Goal: Transaction & Acquisition: Purchase product/service

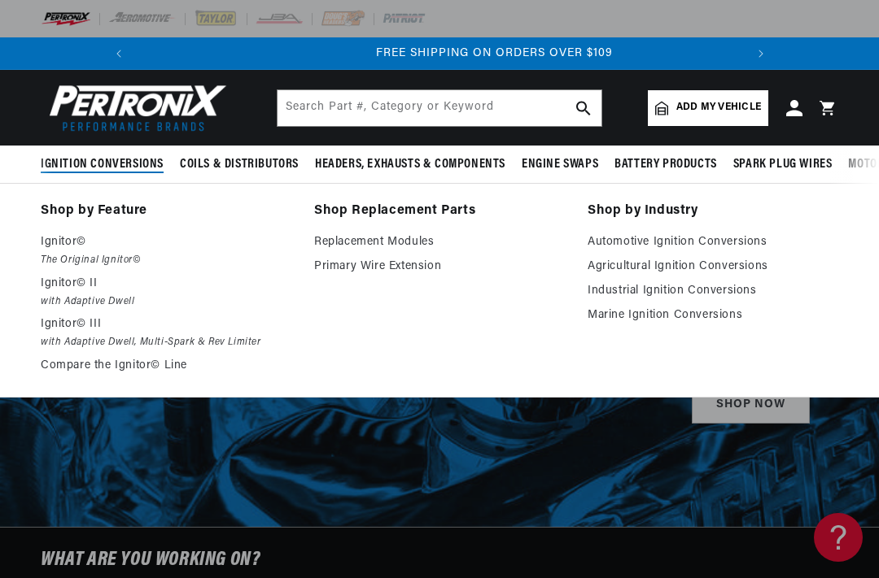
scroll to position [0, 608]
click at [103, 221] on link "Shop by Feature" at bounding box center [166, 211] width 251 height 23
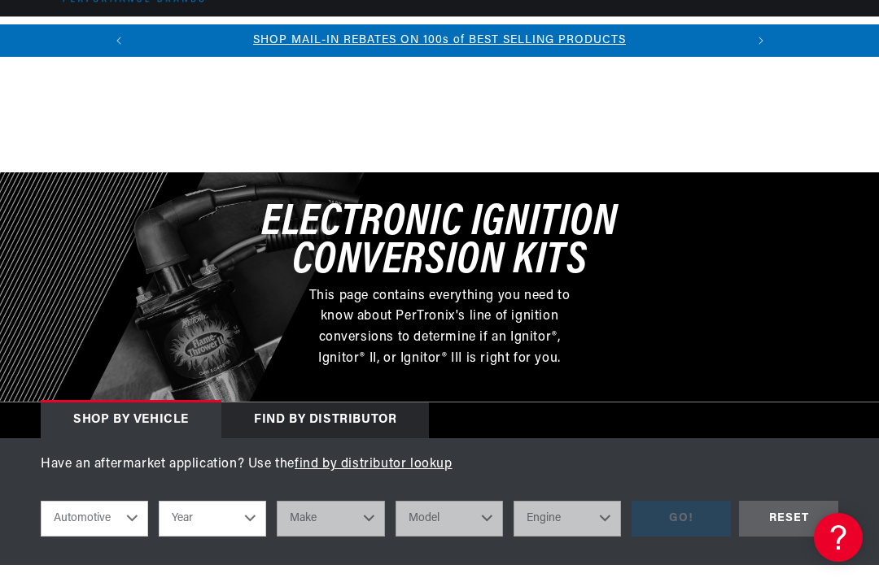
scroll to position [235, 0]
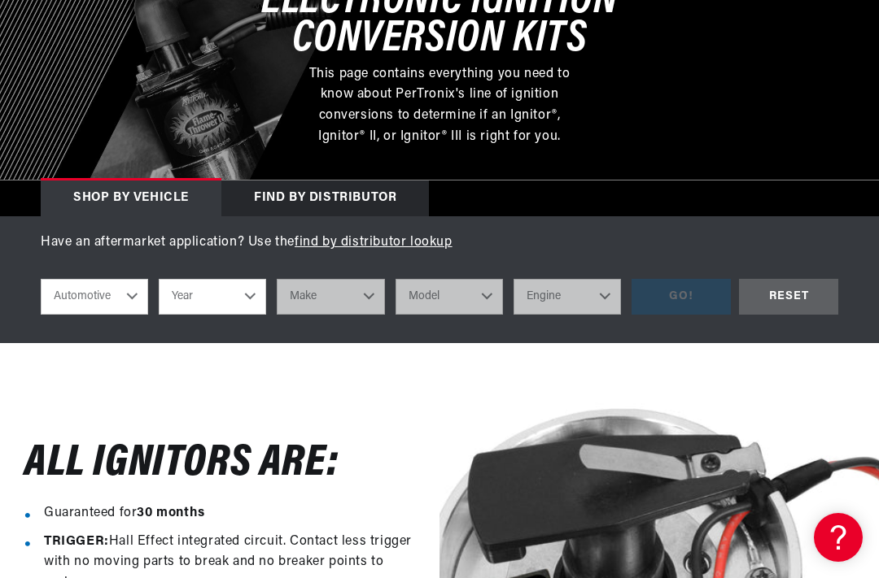
click at [123, 290] on select "Automotive Agricultural Industrial Marine Motorcycle" at bounding box center [94, 297] width 107 height 36
click at [251, 298] on select "Year 2022 2021 2020 2019 2018 2017 2016 2015 2014 2013 2012 2011 2010 2009 2008…" at bounding box center [212, 297] width 107 height 36
select select "1972"
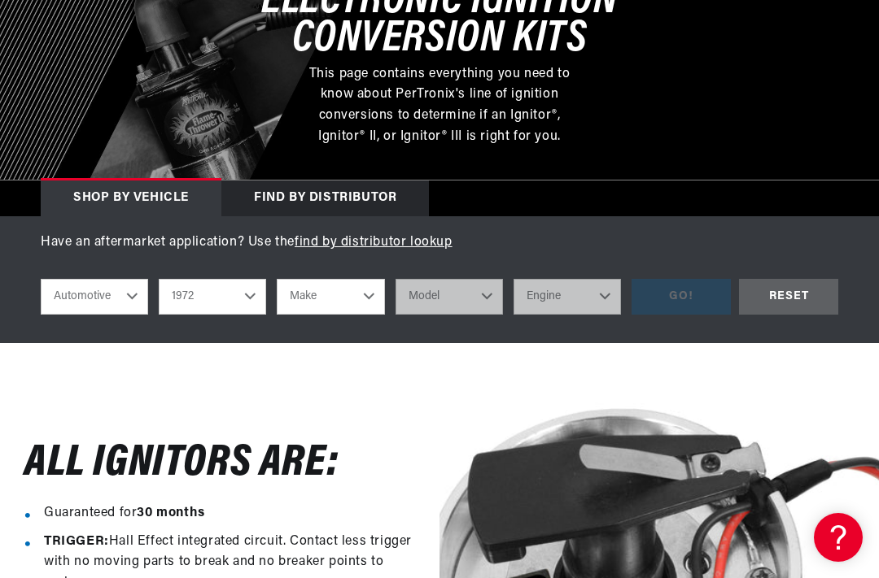
click at [359, 295] on select "Make Alfa Romeo American Motors Aston Martin Audi Austin BMW Buick Cadillac Che…" at bounding box center [330, 297] width 107 height 36
select select "Nissan"
click at [483, 292] on select "Model 240Z" at bounding box center [448, 297] width 107 height 36
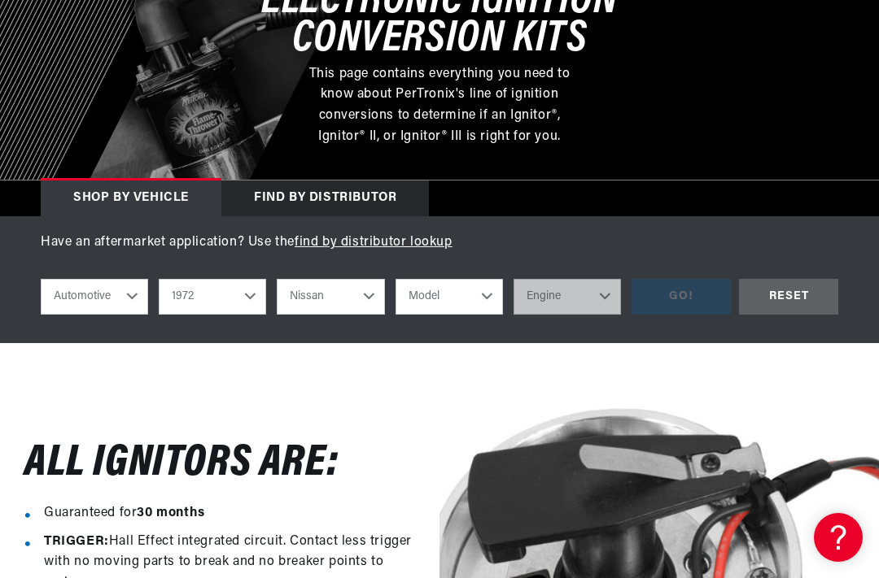
scroll to position [0, 0]
click at [258, 295] on select "2022 2021 2020 2019 2018 2017 2016 2015 2014 2013 2012 2011 2010 2009 2008 2007…" at bounding box center [212, 297] width 107 height 36
select select "1974"
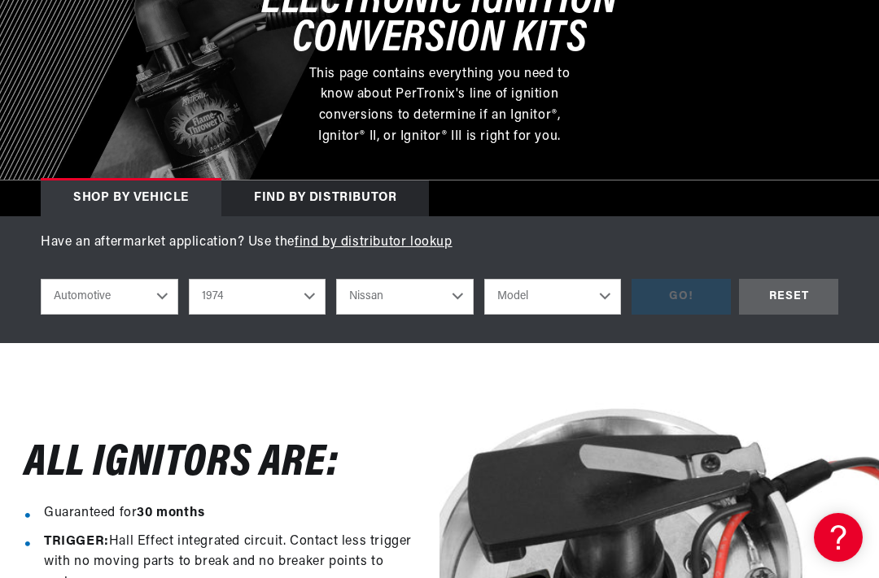
click at [596, 303] on select "Model 260Z 610 620 Pickup 710 B210" at bounding box center [552, 297] width 137 height 36
select select "260Z"
click at [713, 295] on div "GO!" at bounding box center [680, 297] width 99 height 37
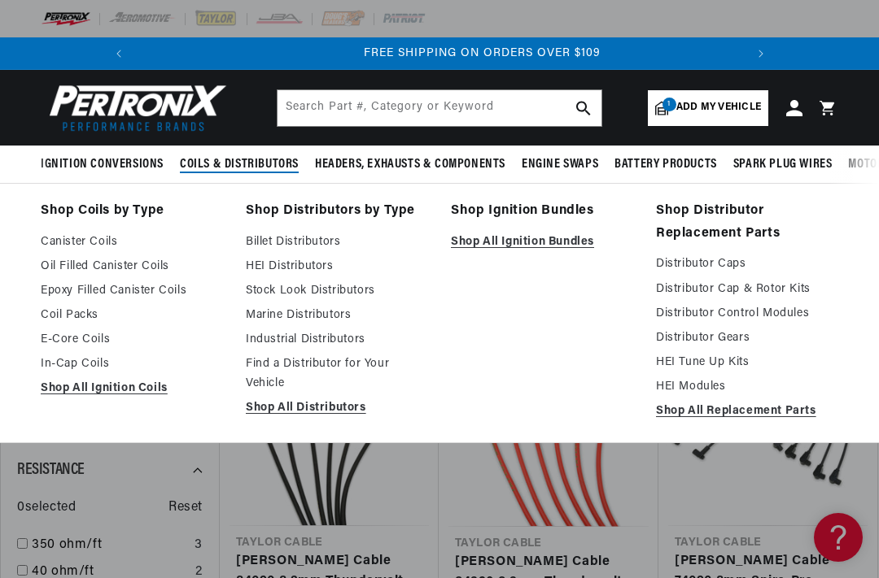
scroll to position [0, 608]
click at [332, 414] on link "Shop All Distributors" at bounding box center [337, 409] width 182 height 20
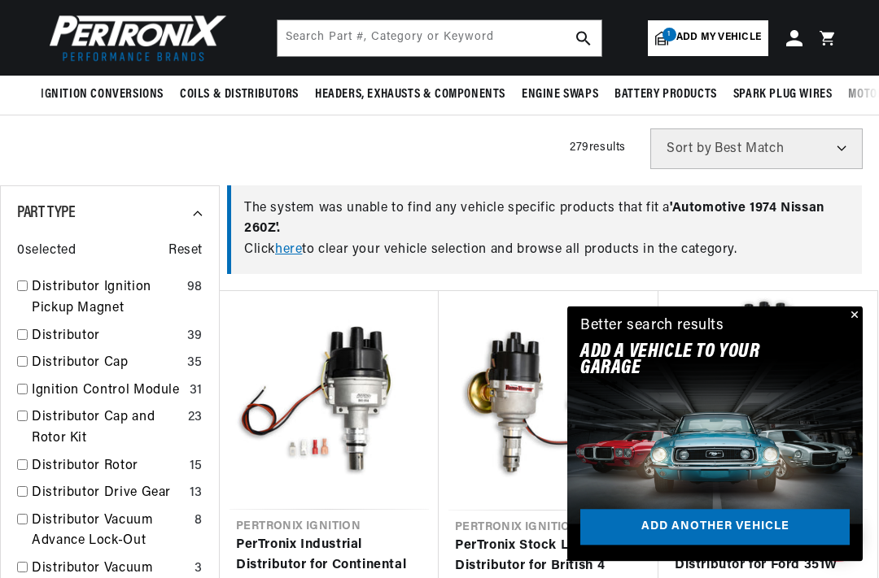
scroll to position [451, 0]
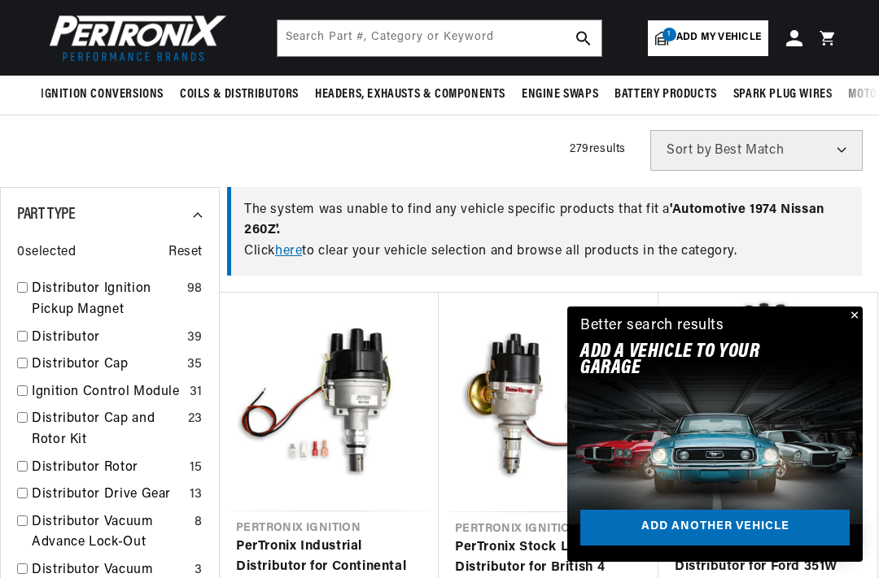
click at [861, 326] on button "Close" at bounding box center [853, 317] width 20 height 20
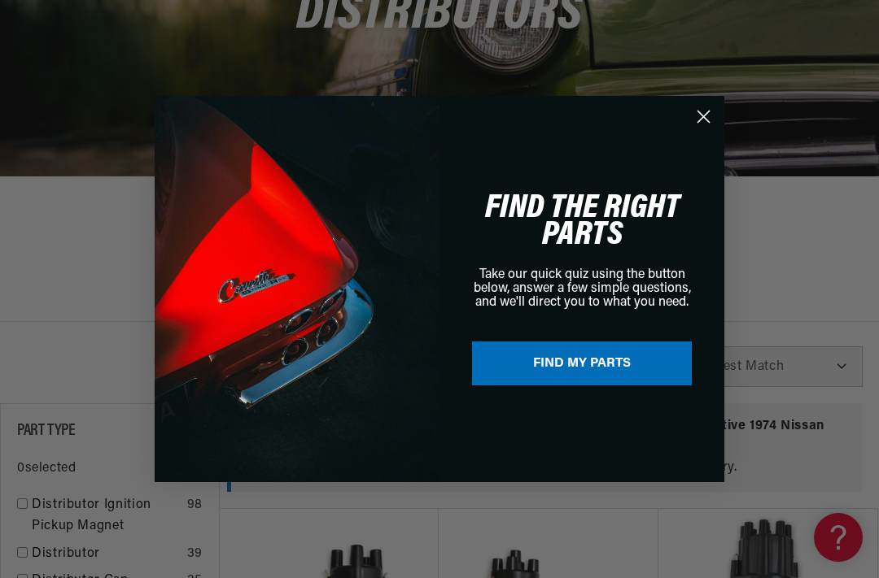
scroll to position [0, 0]
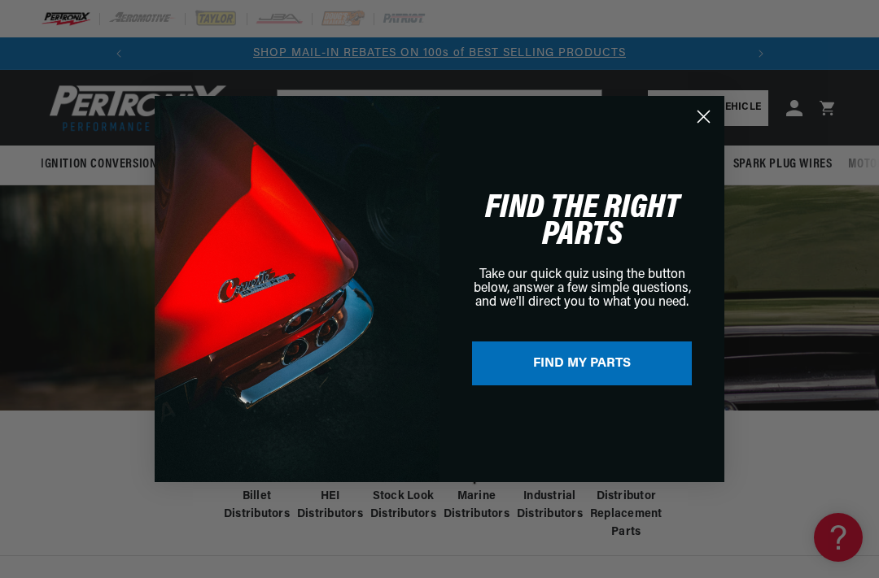
click at [705, 112] on circle "Close dialog" at bounding box center [703, 116] width 27 height 27
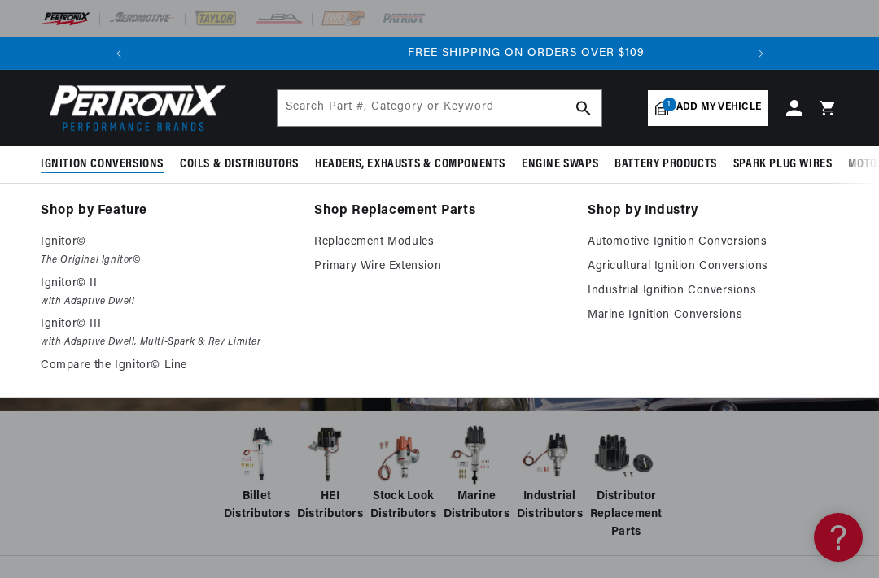
scroll to position [0, 608]
click at [119, 212] on link "Shop by Feature" at bounding box center [166, 211] width 251 height 23
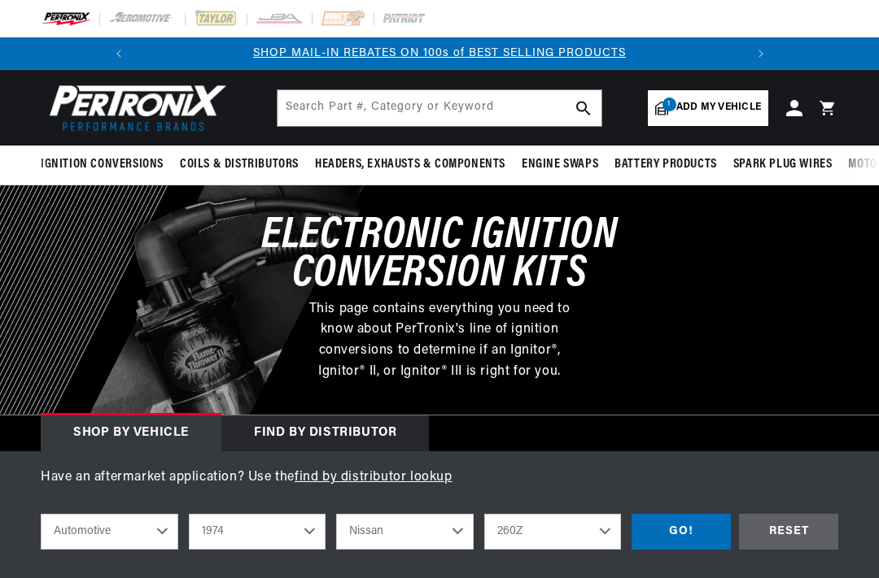
select select "1974"
select select "Nissan"
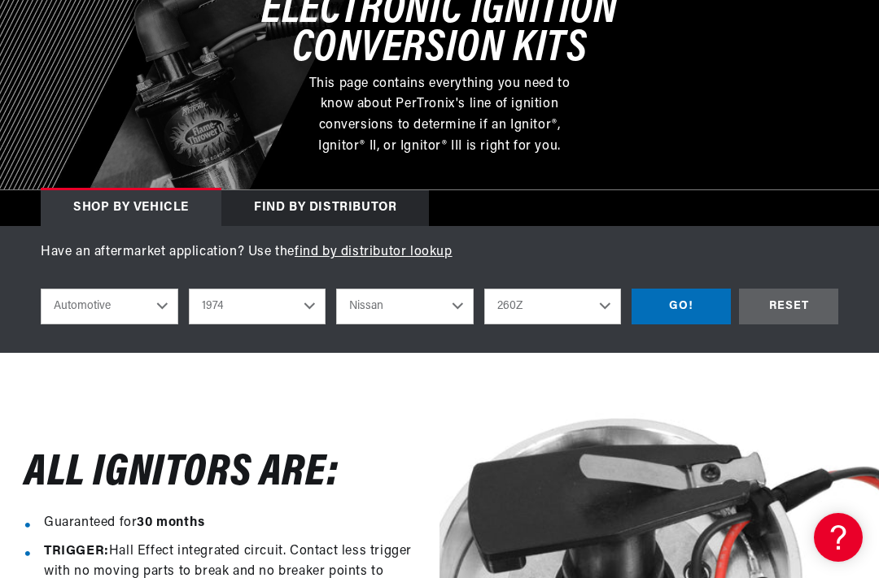
click at [321, 307] on select "2022 2021 2020 2019 2018 2017 2016 2015 2014 2013 2012 2011 2010 2009 2008 2007…" at bounding box center [257, 307] width 137 height 36
select select "1973"
select select "Model"
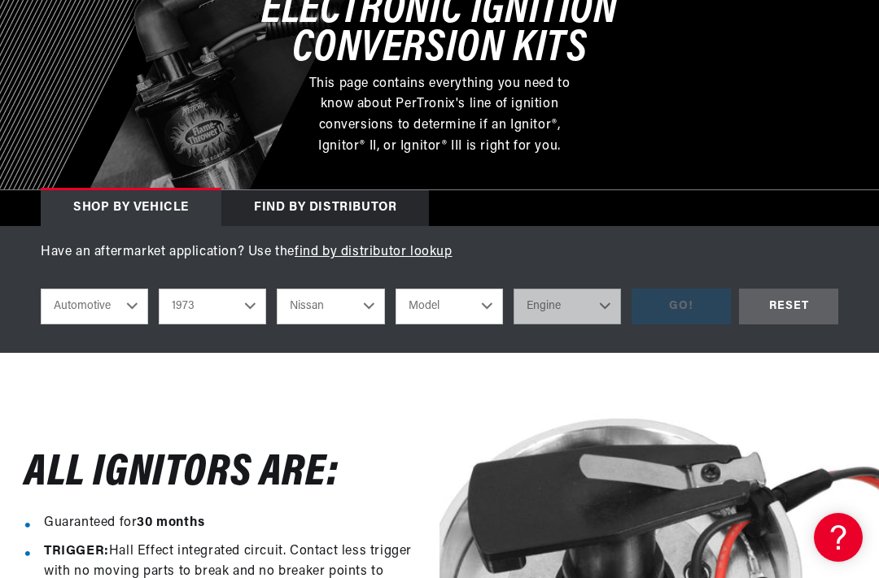
click at [384, 312] on select "Alfa Romeo American Motors Aston Martin Audi Austin Avanti Bentley BMW Buick Ca…" at bounding box center [330, 307] width 107 height 36
select select "Ford-(Europe)"
click at [489, 304] on select "Model Capri Consul OHC Cortina Escort OHC" at bounding box center [448, 307] width 107 height 36
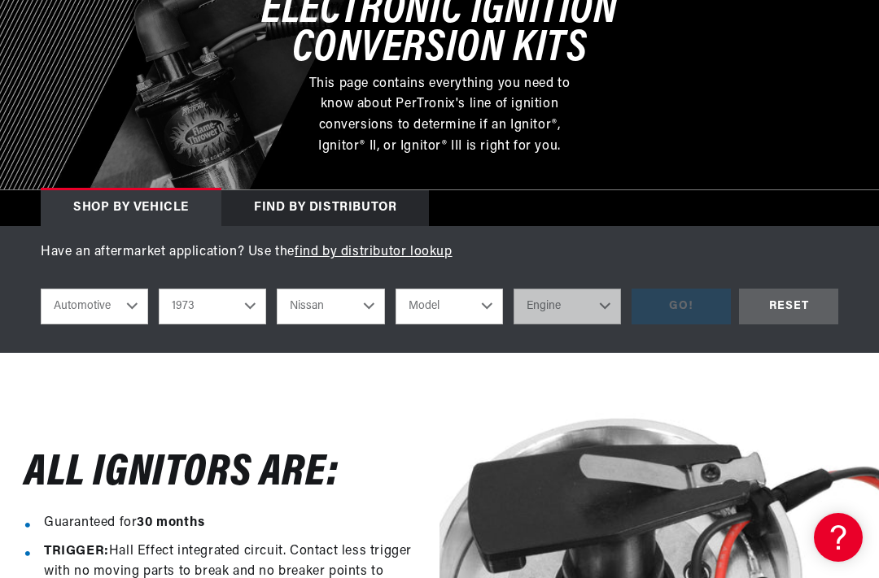
select select "Capri"
click at [609, 303] on select "Engine 4" at bounding box center [566, 307] width 107 height 36
click at [251, 300] on select "2022 2021 2020 2019 2018 2017 2016 2015 2014 2013 2012 2011 2010 2009 2008 2007…" at bounding box center [212, 307] width 107 height 36
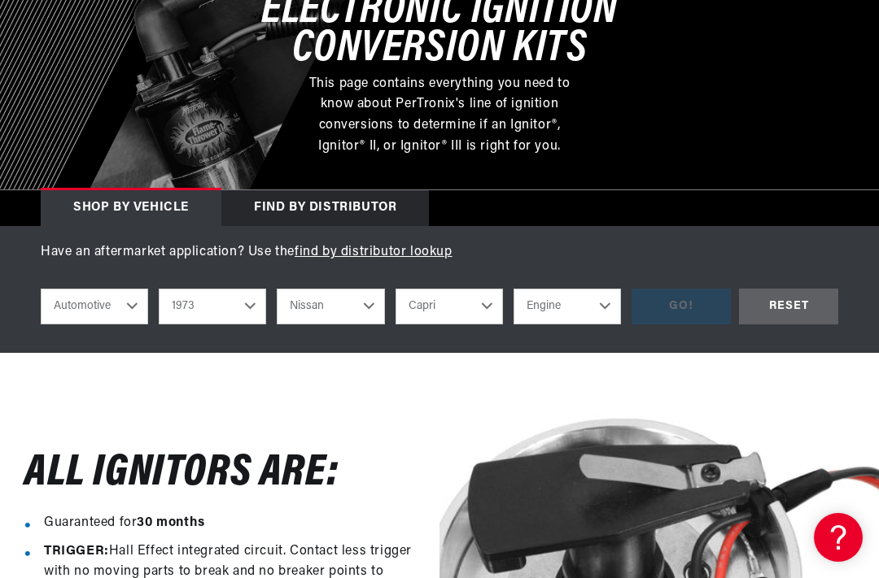
scroll to position [0, 84]
select select "1974"
click at [607, 312] on select "Engine 4" at bounding box center [566, 307] width 107 height 36
click at [360, 303] on select "Alfa Romeo American Motors Aston Martin Audi Austin Avanti BMW Buick Cadillac C…" at bounding box center [330, 307] width 107 height 36
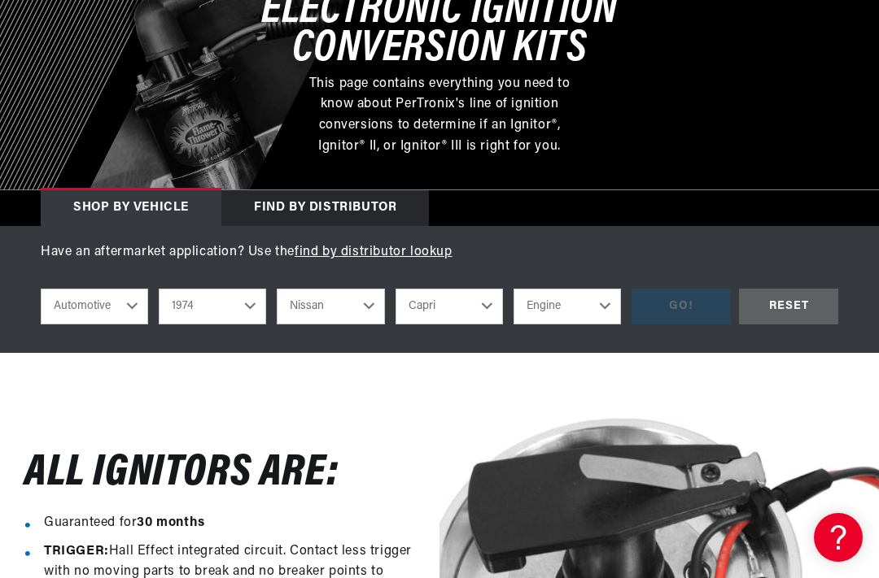
scroll to position [0, 608]
select select "Ford"
select select "Model"
click at [491, 308] on select "Model Bronco Country Sedan Country Squire Custom 500 E-100 Econoline E-200 Econ…" at bounding box center [448, 307] width 107 height 36
click at [368, 303] on select "Alfa Romeo American Motors Aston Martin Audi Austin Avanti BMW Buick Cadillac C…" at bounding box center [330, 307] width 107 height 36
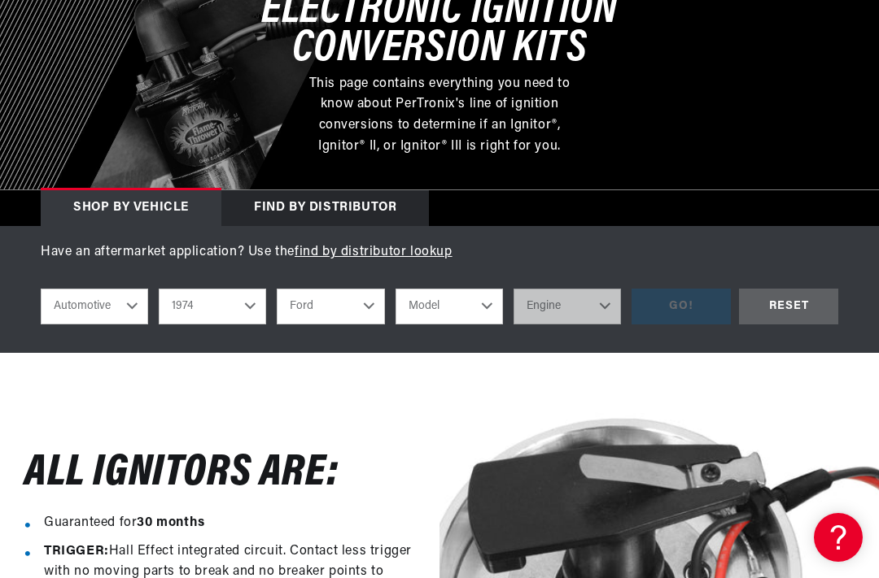
select select "Ford-(Europe)"
click at [493, 310] on select "Model Capri Consul OHC Cortina Escort OHC" at bounding box center [448, 307] width 107 height 36
select select "Capri"
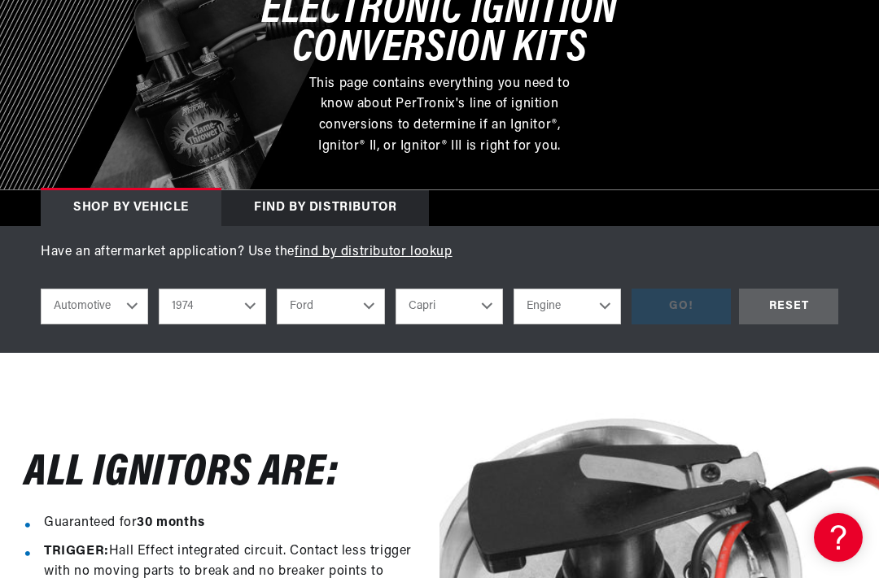
click at [604, 303] on select "Engine 4" at bounding box center [566, 307] width 107 height 36
select select "4"
click at [705, 301] on div "GO!" at bounding box center [680, 307] width 99 height 37
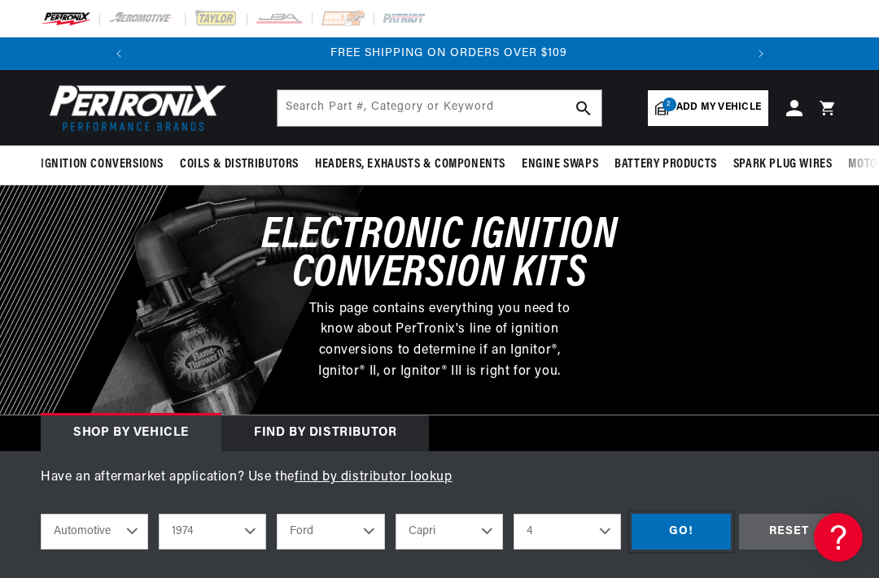
scroll to position [0, 608]
